Goal: Transaction & Acquisition: Obtain resource

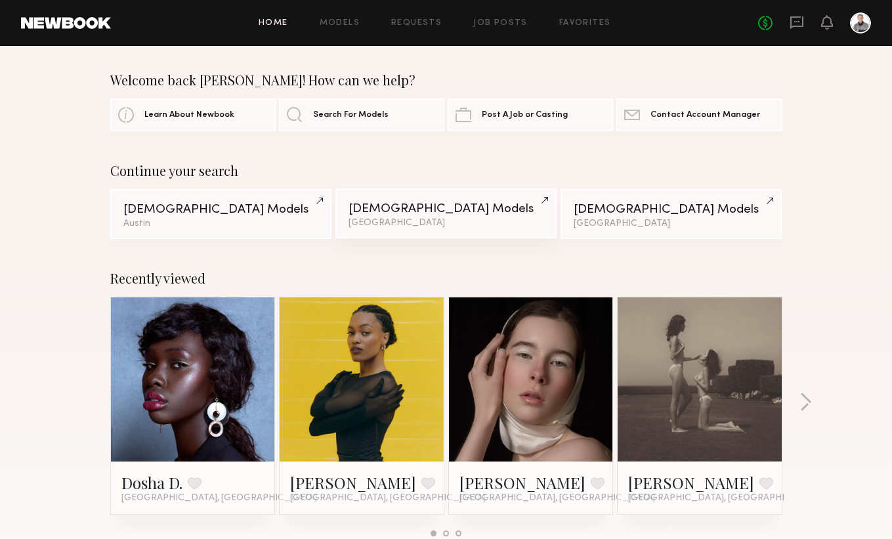
click at [457, 218] on div "[GEOGRAPHIC_DATA]" at bounding box center [445, 222] width 195 height 9
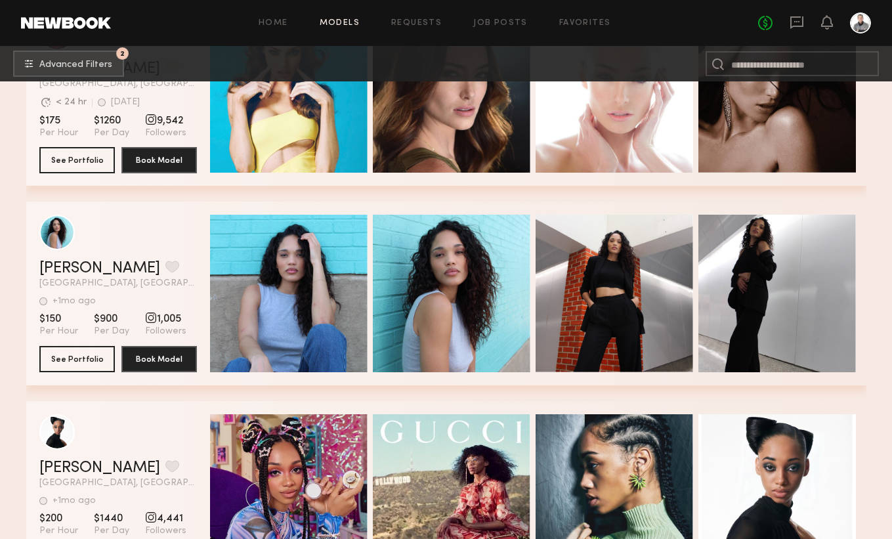
scroll to position [1313, 0]
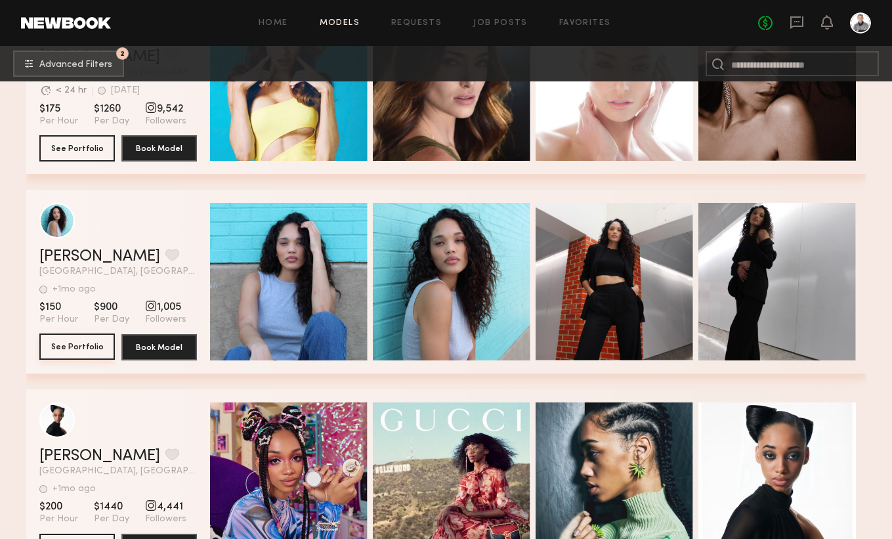
click at [68, 347] on button "See Portfolio" at bounding box center [76, 346] width 75 height 26
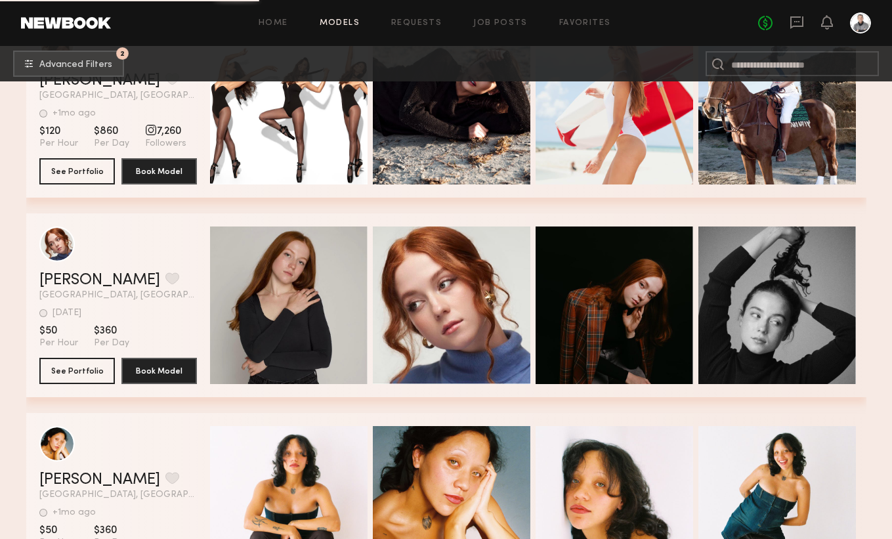
scroll to position [1756, 0]
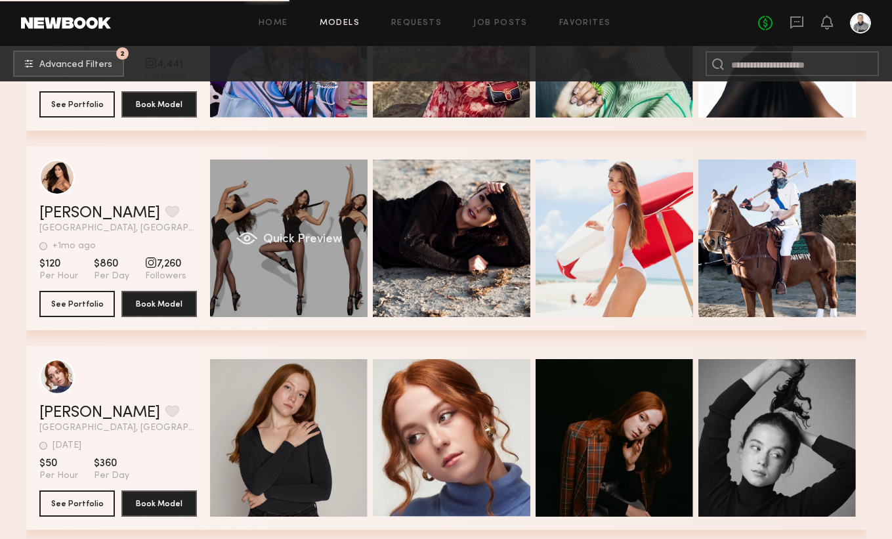
click at [278, 234] on span "Quick Preview" at bounding box center [301, 240] width 79 height 12
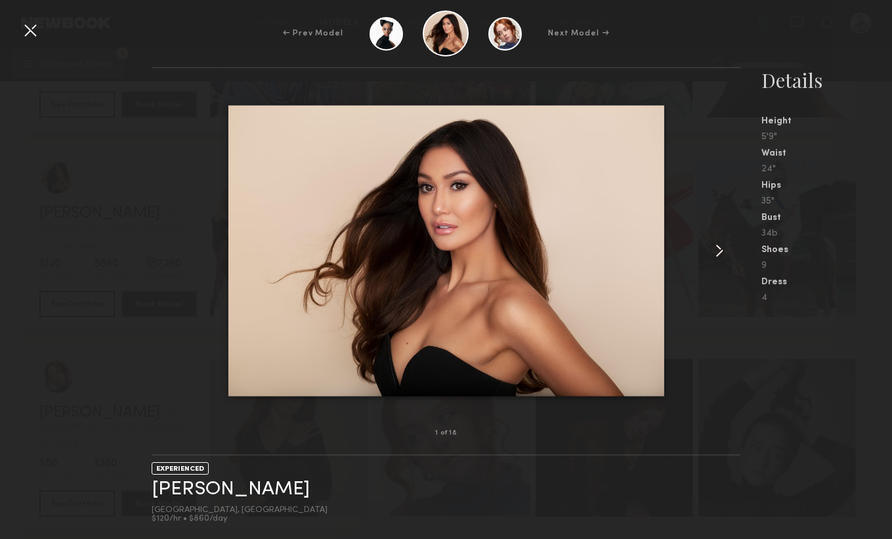
click at [718, 249] on common-icon at bounding box center [719, 250] width 21 height 21
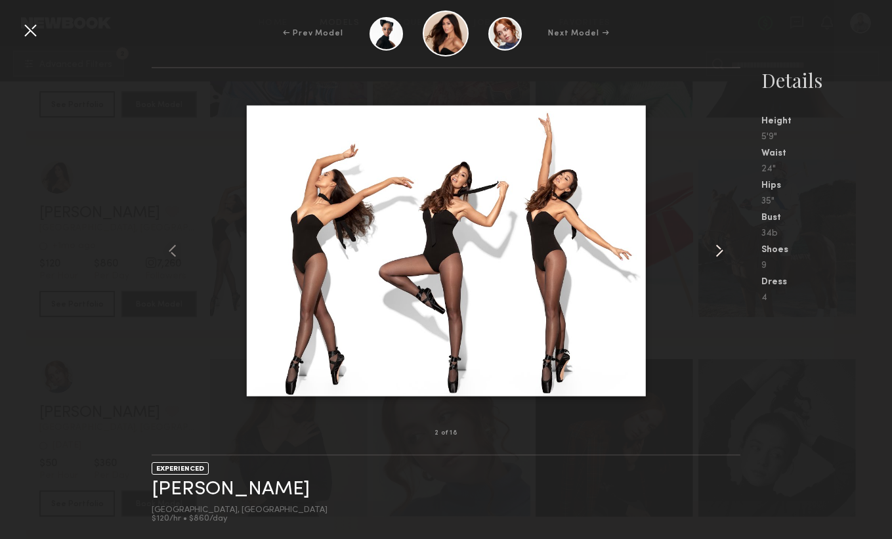
click at [718, 249] on common-icon at bounding box center [719, 250] width 21 height 21
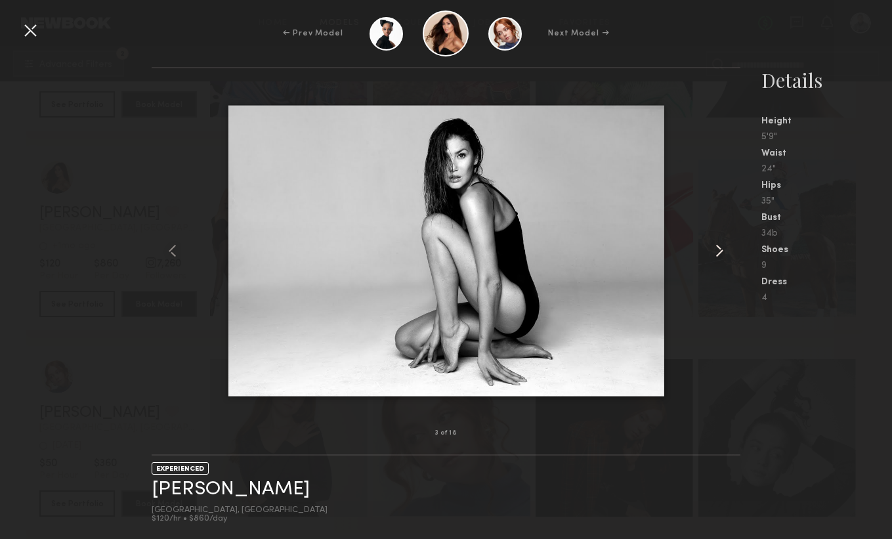
click at [718, 249] on common-icon at bounding box center [719, 250] width 21 height 21
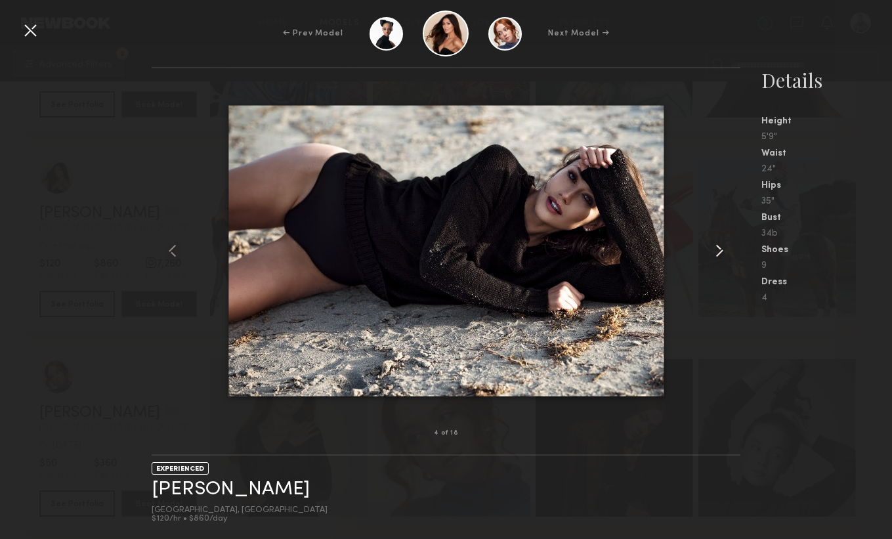
click at [718, 249] on common-icon at bounding box center [719, 250] width 21 height 21
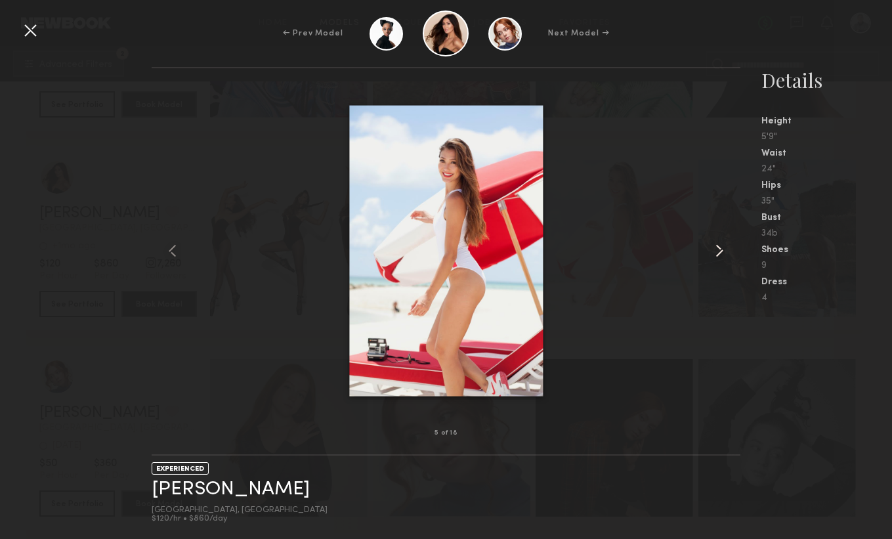
click at [718, 249] on common-icon at bounding box center [719, 250] width 21 height 21
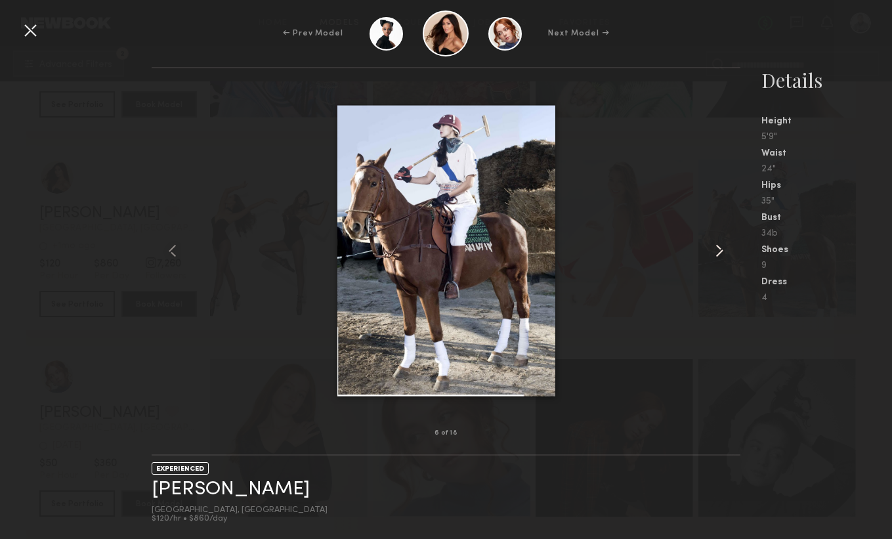
click at [718, 249] on common-icon at bounding box center [719, 250] width 21 height 21
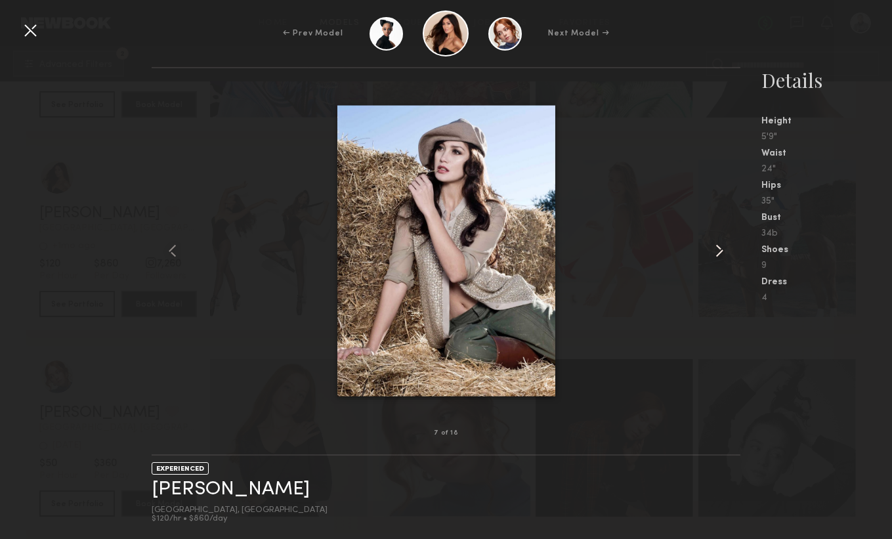
click at [718, 249] on common-icon at bounding box center [719, 250] width 21 height 21
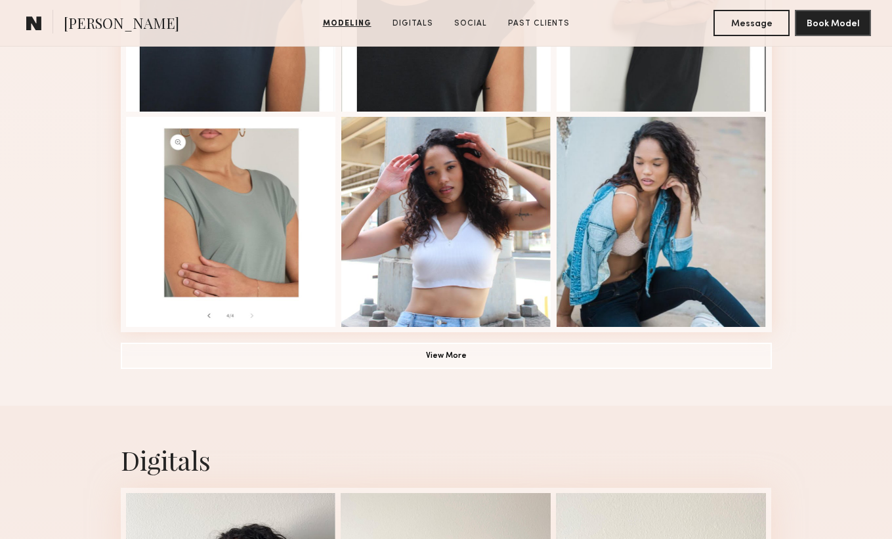
scroll to position [919, 0]
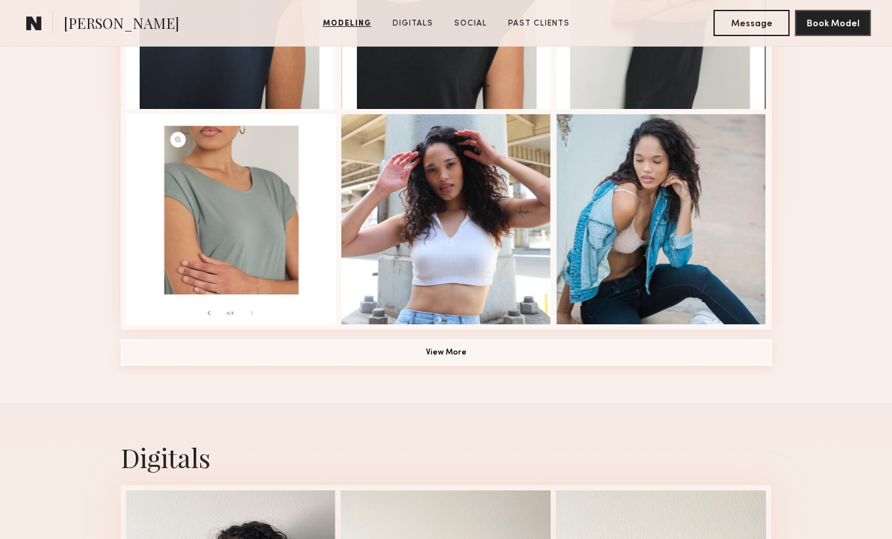
click at [421, 356] on button "View More" at bounding box center [446, 352] width 651 height 26
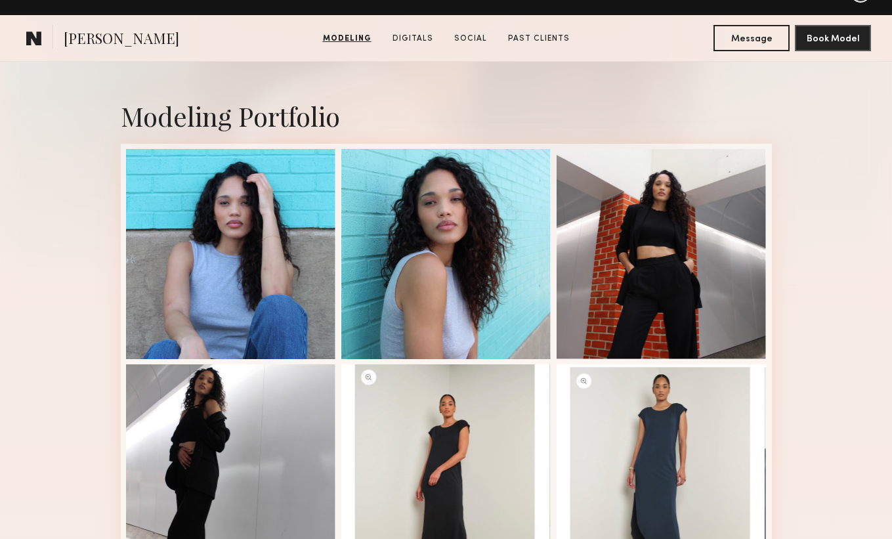
scroll to position [221, 0]
